Goal: Find specific page/section: Find specific page/section

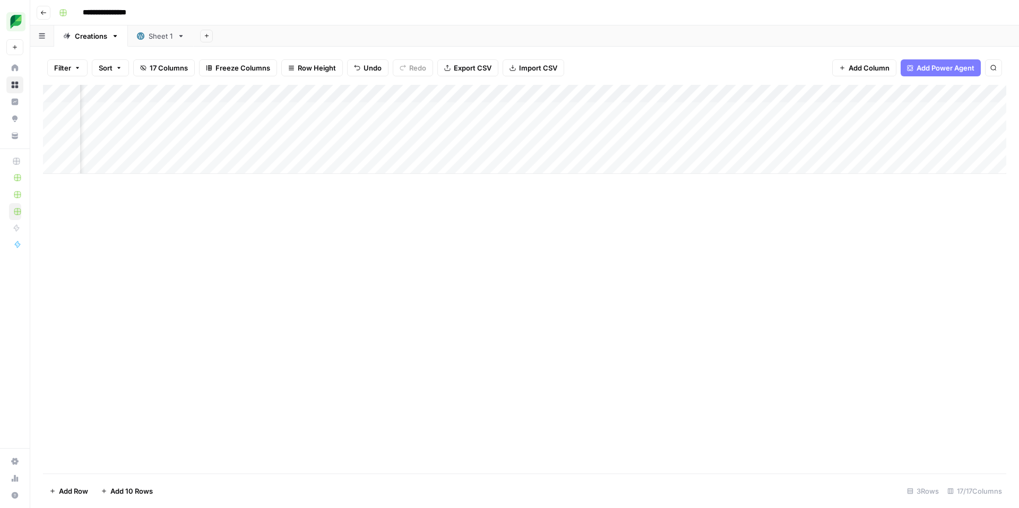
scroll to position [0, 387]
